Goal: Task Accomplishment & Management: Manage account settings

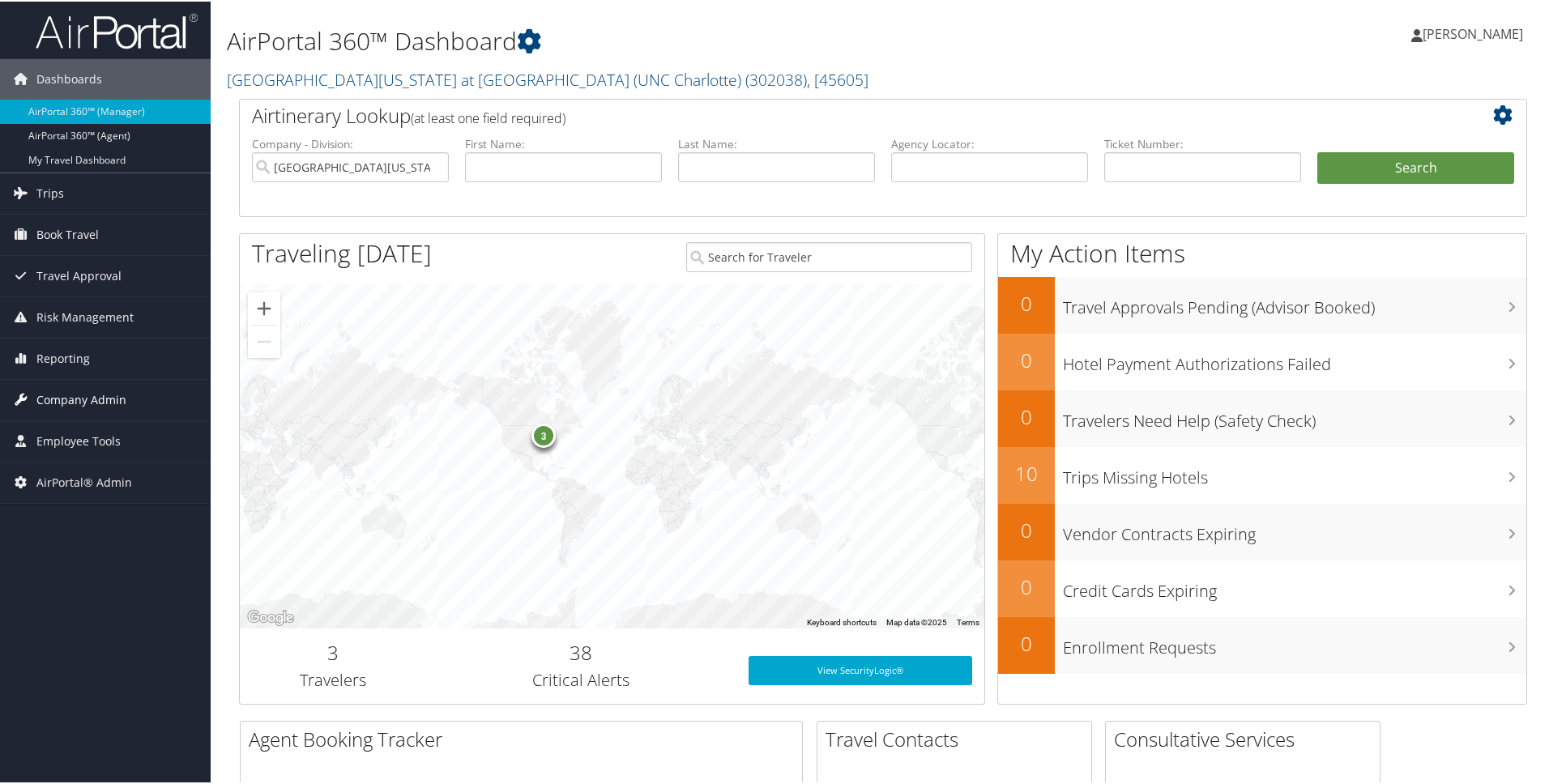
click at [89, 402] on span "Company Admin" at bounding box center [82, 398] width 90 height 41
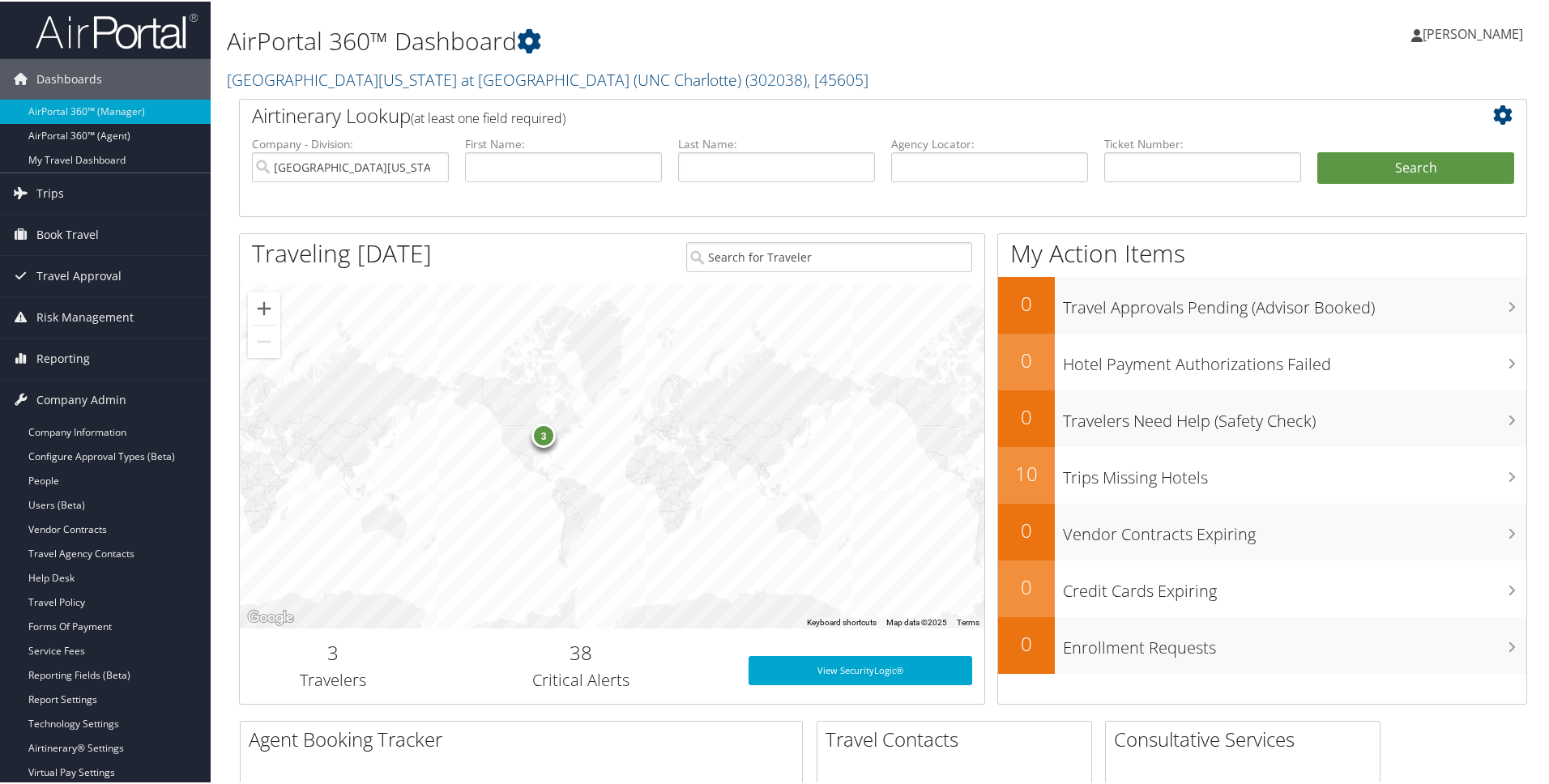
click at [411, 91] on div "AirPortal 360™ Dashboard University of North Carolina at Charlotte (UNC Charlot…" at bounding box center [664, 52] width 875 height 89
click at [414, 84] on link "University of North Carolina at Charlotte (UNC Charlotte) ( 302038 ) , [ 45605 ]" at bounding box center [547, 78] width 642 height 22
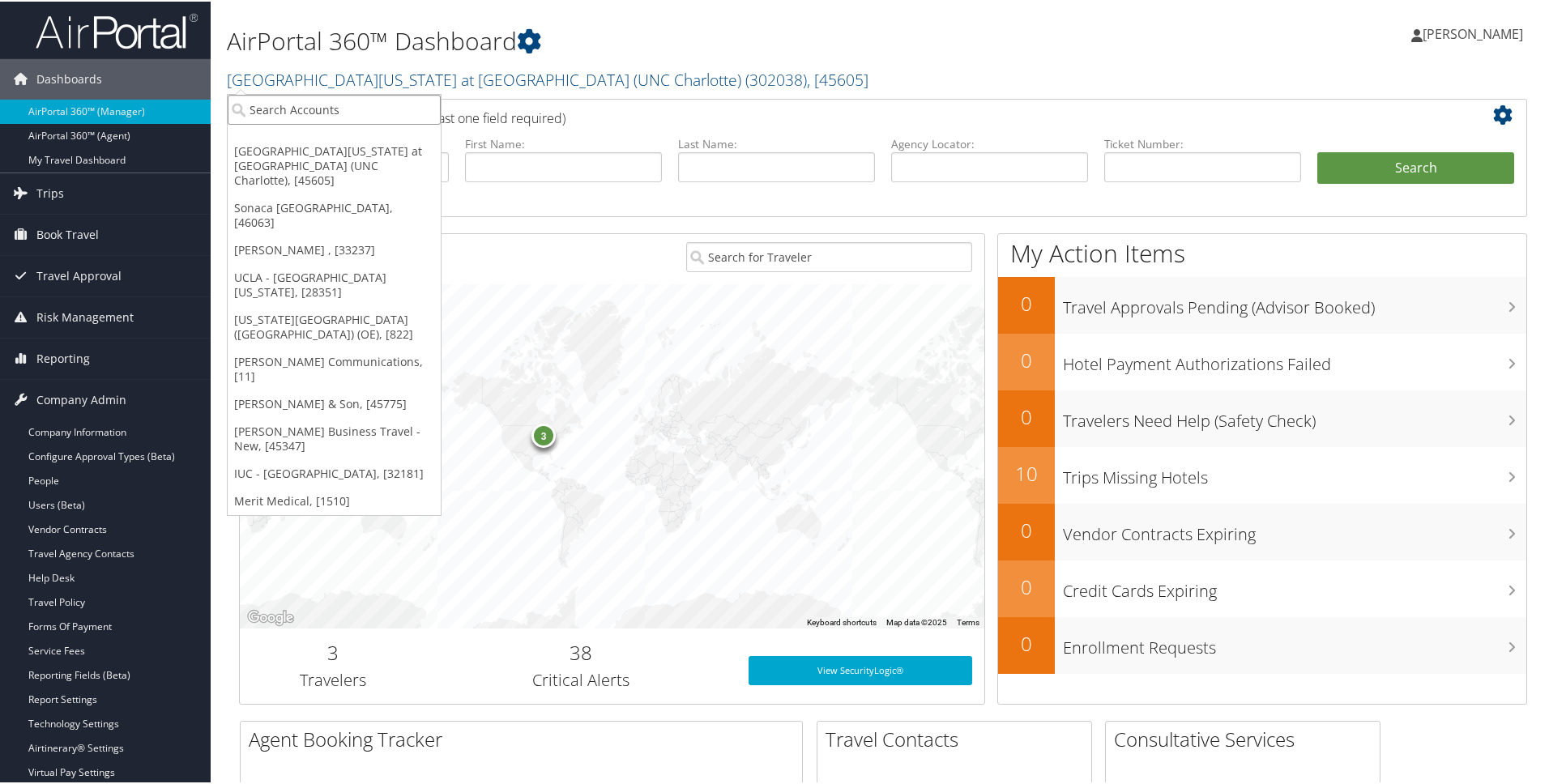
click at [381, 111] on input "search" at bounding box center [334, 108] width 213 height 30
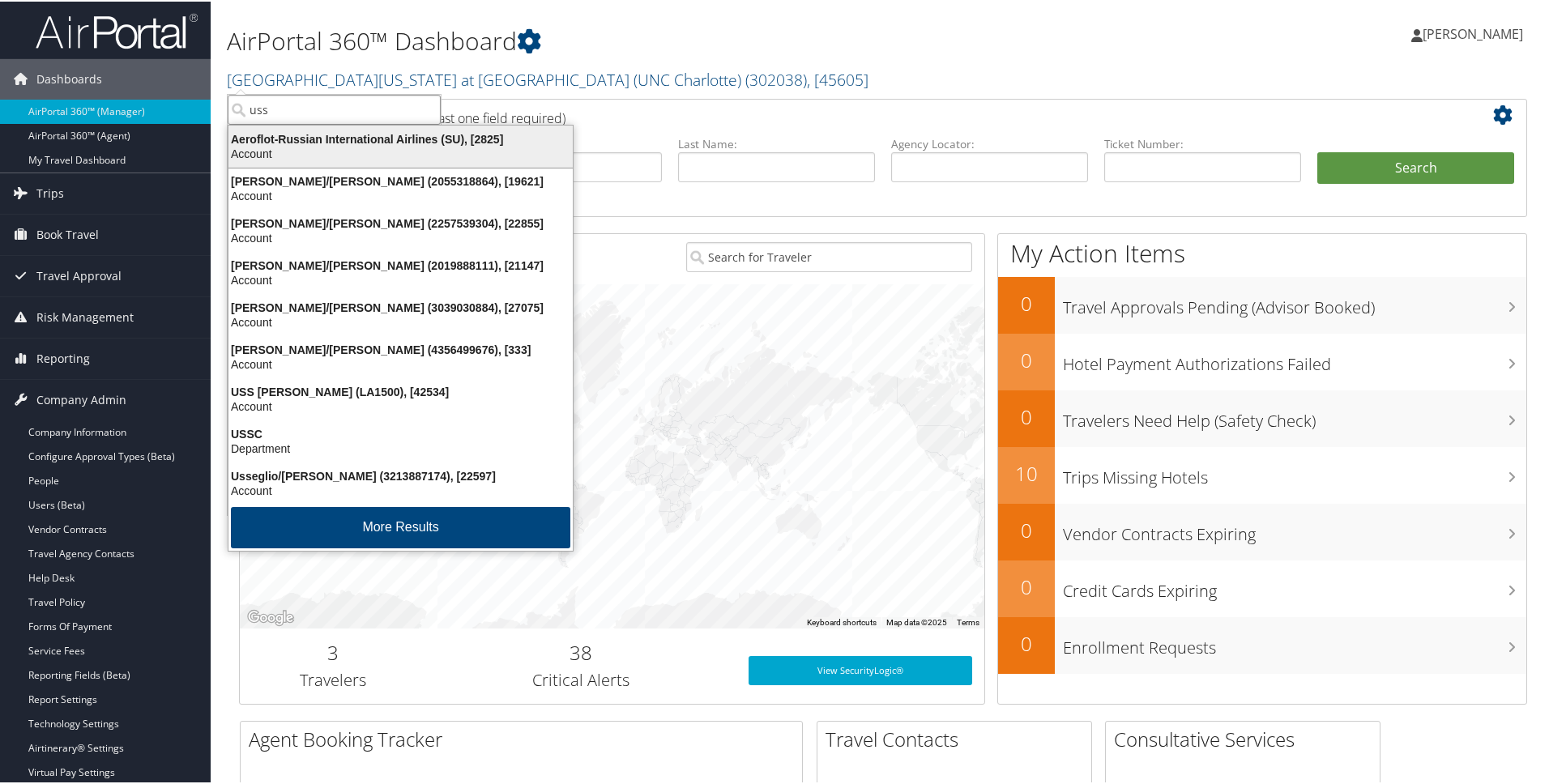
type input "usss"
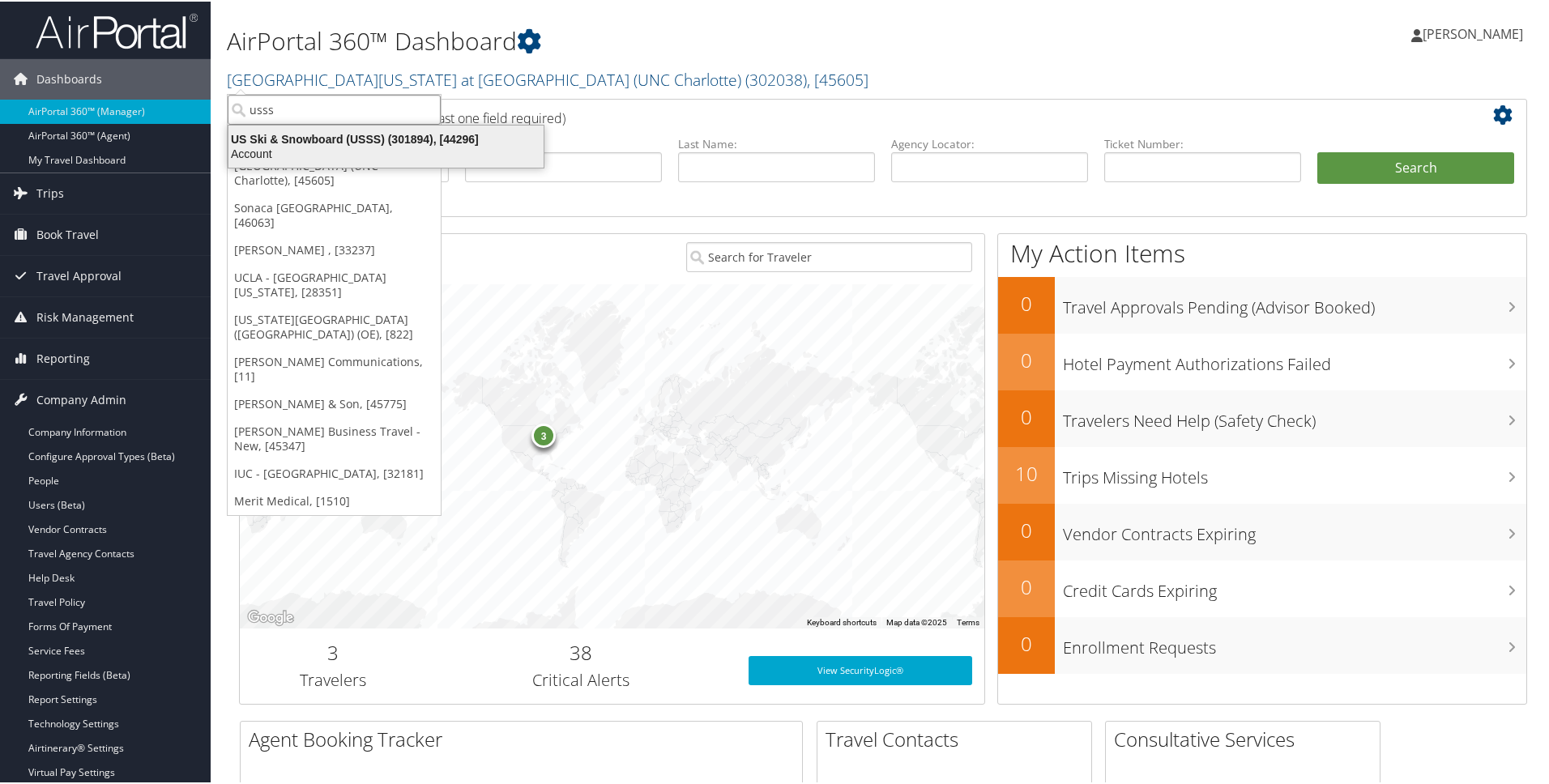
click at [416, 138] on div "US Ski & Snowboard (USSS) (301894), [44296]" at bounding box center [386, 138] width 335 height 15
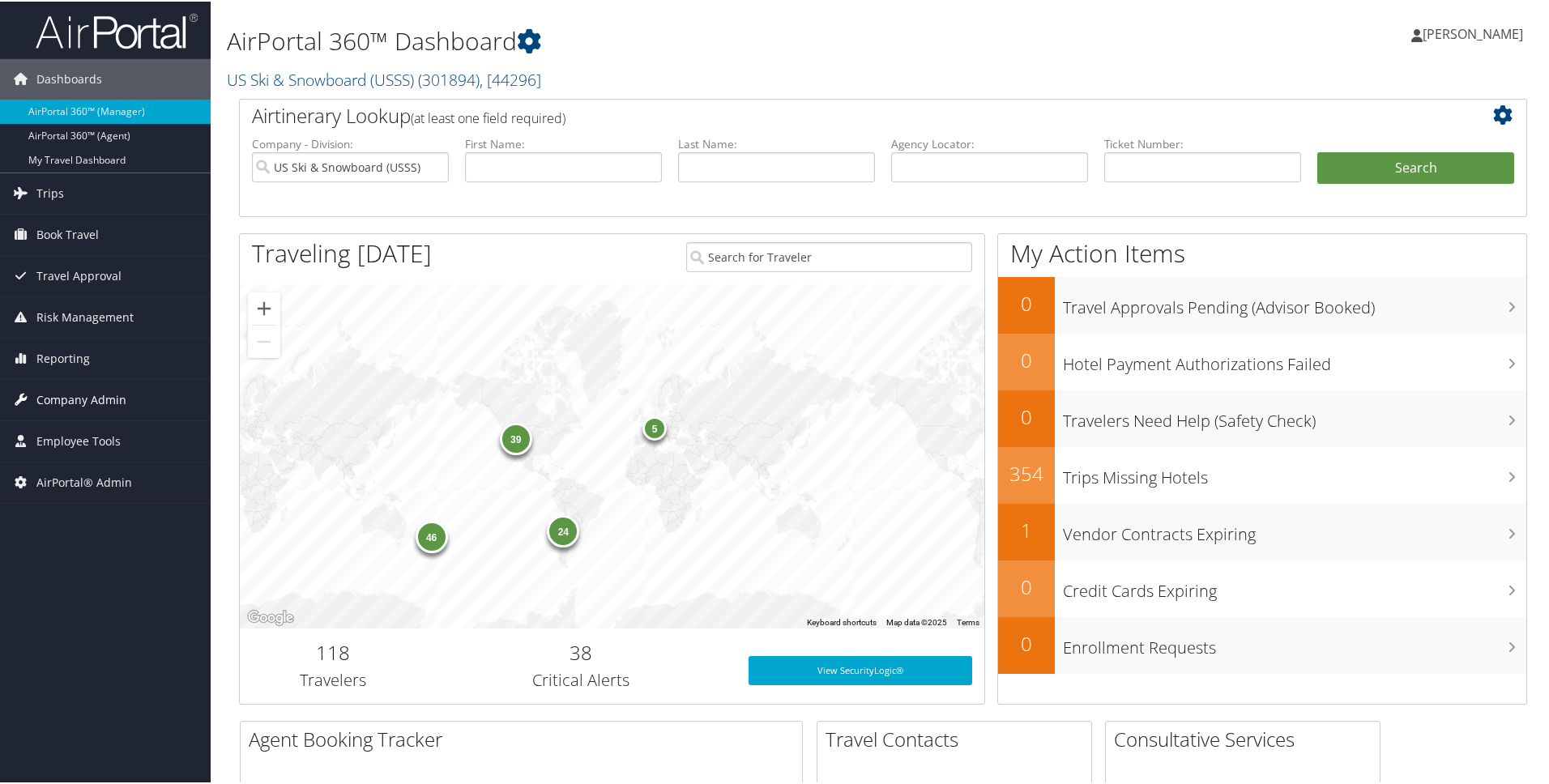
click at [77, 395] on span "Company Admin" at bounding box center [82, 398] width 90 height 41
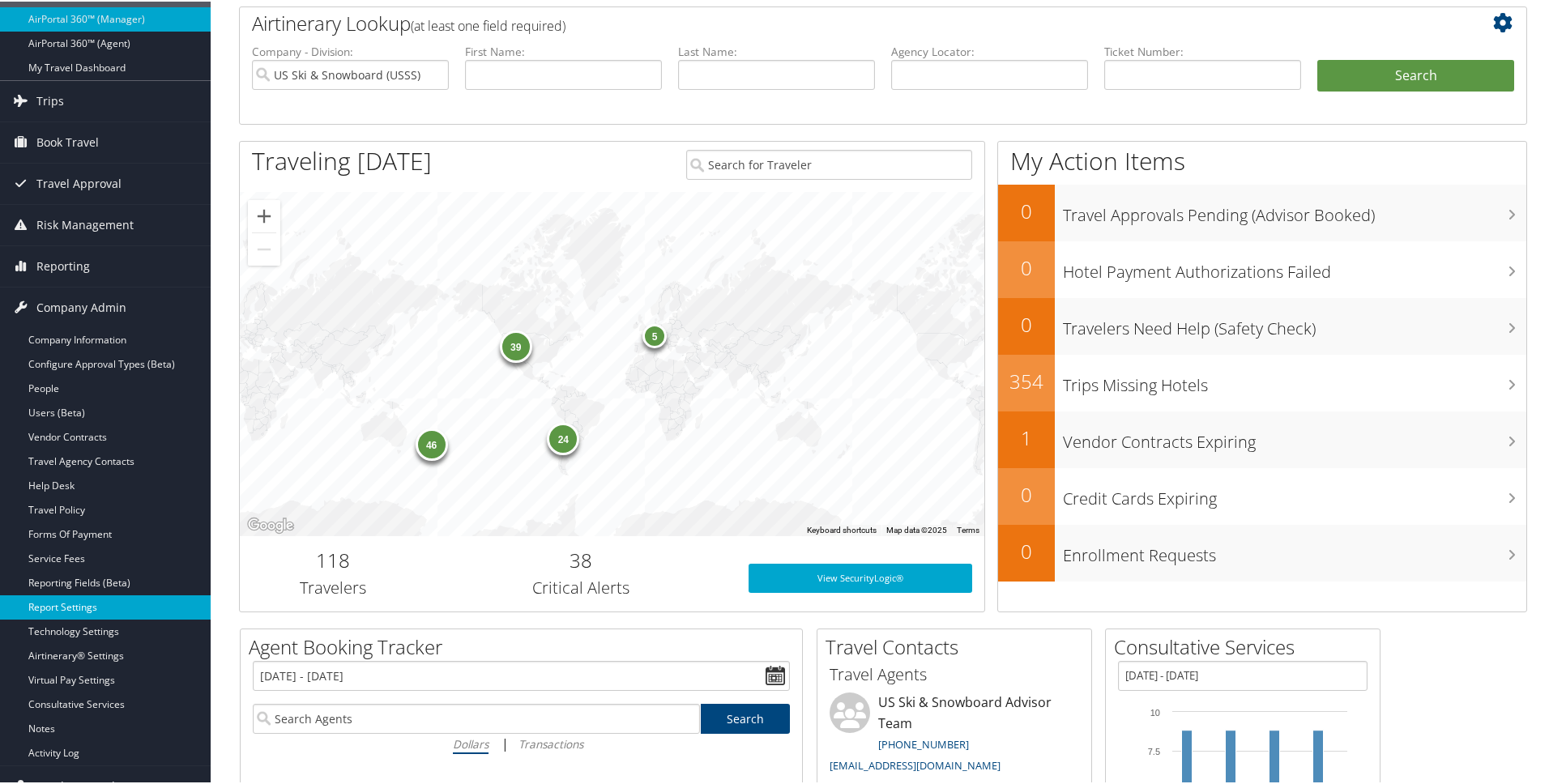
scroll to position [131, 0]
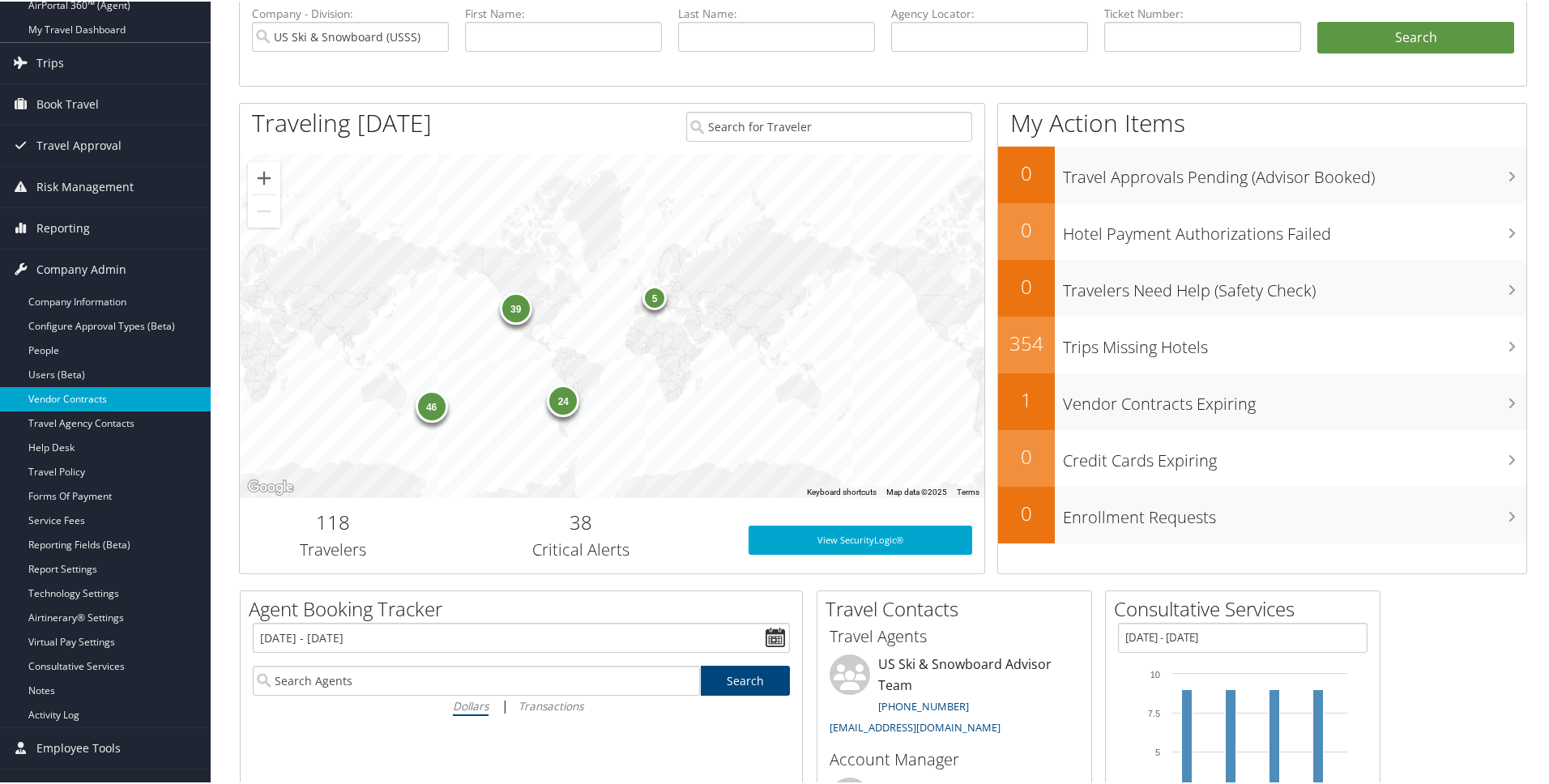
click at [84, 403] on link "Vendor Contracts" at bounding box center [105, 397] width 211 height 24
